Goal: Find contact information: Find contact information

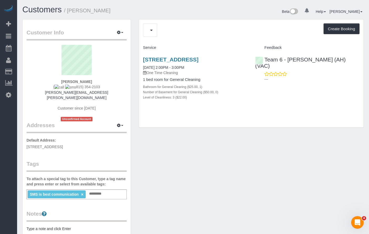
drag, startPoint x: 101, startPoint y: 86, endPoint x: 70, endPoint y: 89, distance: 30.6
click at [70, 89] on div "[PERSON_NAME] [PHONE_NUMBER] [PERSON_NAME][EMAIL_ADDRESS][PERSON_NAME][DOMAIN_N…" at bounding box center [77, 83] width 100 height 76
click at [109, 83] on div "[PERSON_NAME] [PHONE_NUMBER] [PERSON_NAME][EMAIL_ADDRESS][PERSON_NAME][DOMAIN_N…" at bounding box center [77, 83] width 100 height 76
drag, startPoint x: 87, startPoint y: 86, endPoint x: 70, endPoint y: 87, distance: 17.4
click at [70, 87] on div "[PERSON_NAME] [PHONE_NUMBER] [PERSON_NAME][EMAIL_ADDRESS][PERSON_NAME][DOMAIN_N…" at bounding box center [77, 83] width 100 height 76
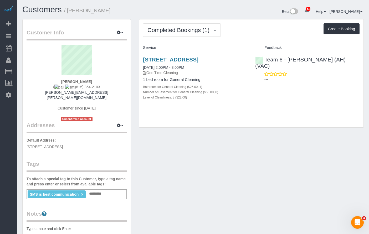
copy span "815) 354-2103"
click at [109, 91] on div "[PERSON_NAME] [PHONE_NUMBER] [PERSON_NAME][EMAIL_ADDRESS][PERSON_NAME][DOMAIN_N…" at bounding box center [77, 83] width 100 height 76
drag, startPoint x: 108, startPoint y: 92, endPoint x: 55, endPoint y: 94, distance: 53.1
click at [55, 94] on div "[PERSON_NAME] [PHONE_NUMBER] [PERSON_NAME][EMAIL_ADDRESS][PERSON_NAME][DOMAIN_N…" at bounding box center [77, 83] width 100 height 76
copy link "[PERSON_NAME][EMAIL_ADDRESS][PERSON_NAME][DOMAIN_NAME]"
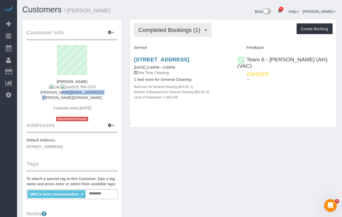
click at [191, 27] on button "Completed Bookings (1)" at bounding box center [173, 29] width 78 height 13
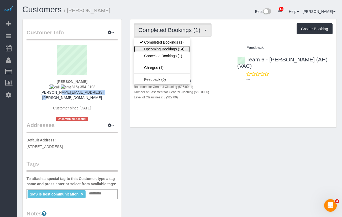
click at [182, 50] on link "Upcoming Bookings (14)" at bounding box center [161, 49] width 55 height 7
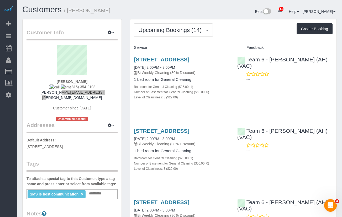
scroll to position [26, 0]
